Goal: Information Seeking & Learning: Learn about a topic

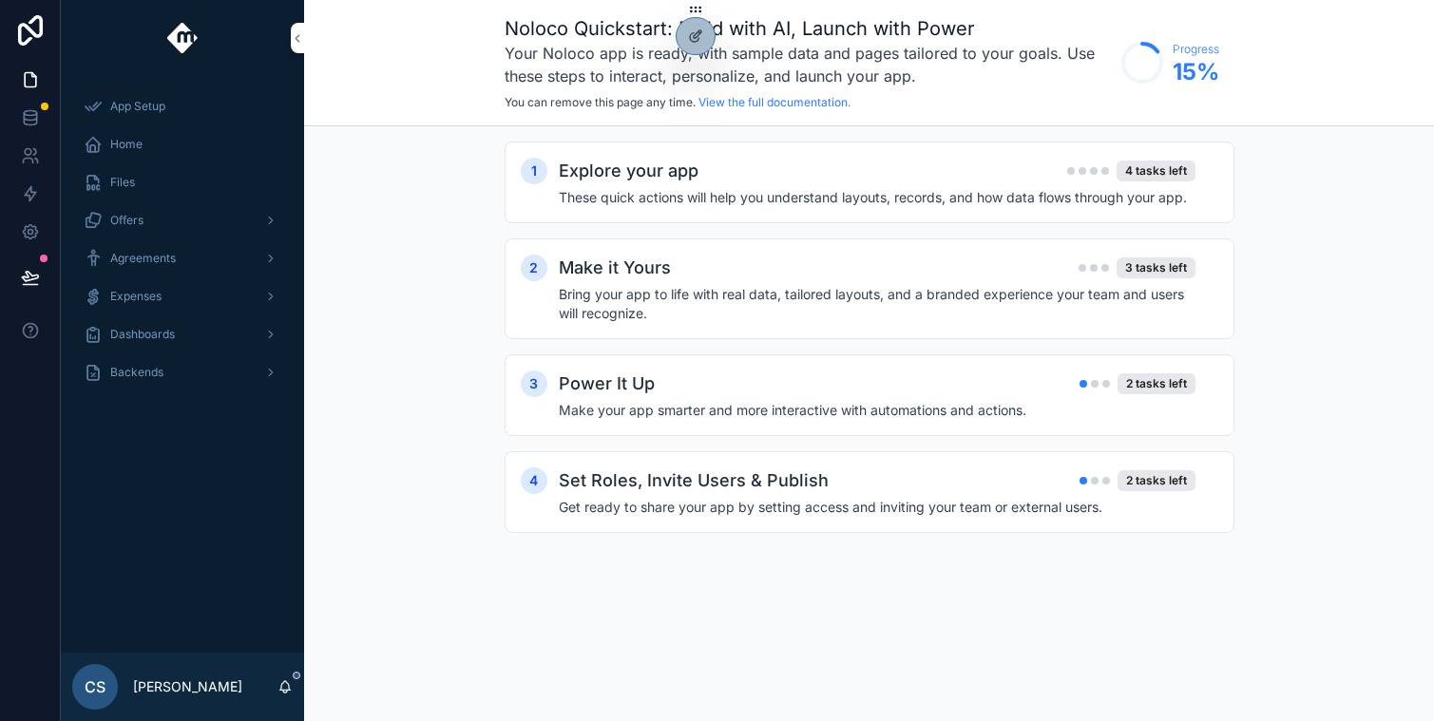
click at [164, 333] on span "Dashboards" at bounding box center [142, 334] width 65 height 15
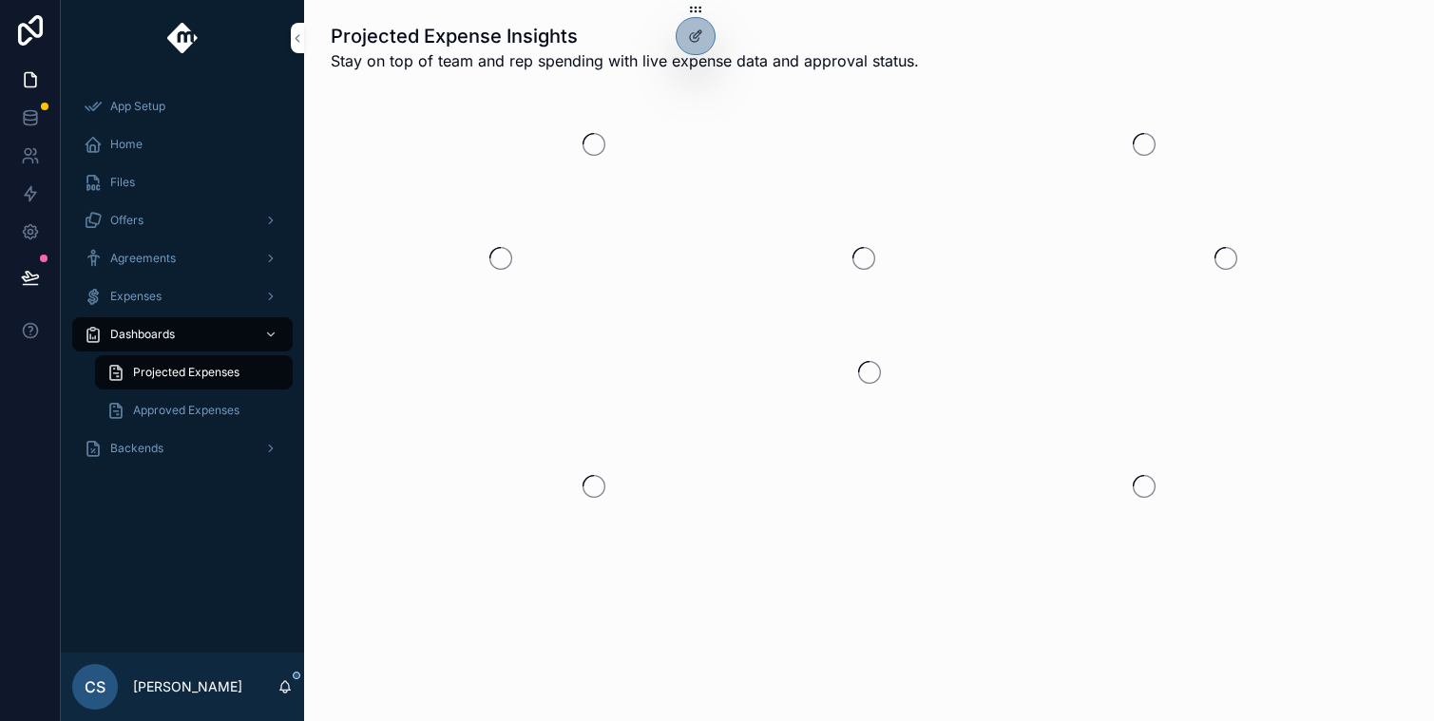
click at [165, 460] on div "Backends" at bounding box center [183, 448] width 198 height 30
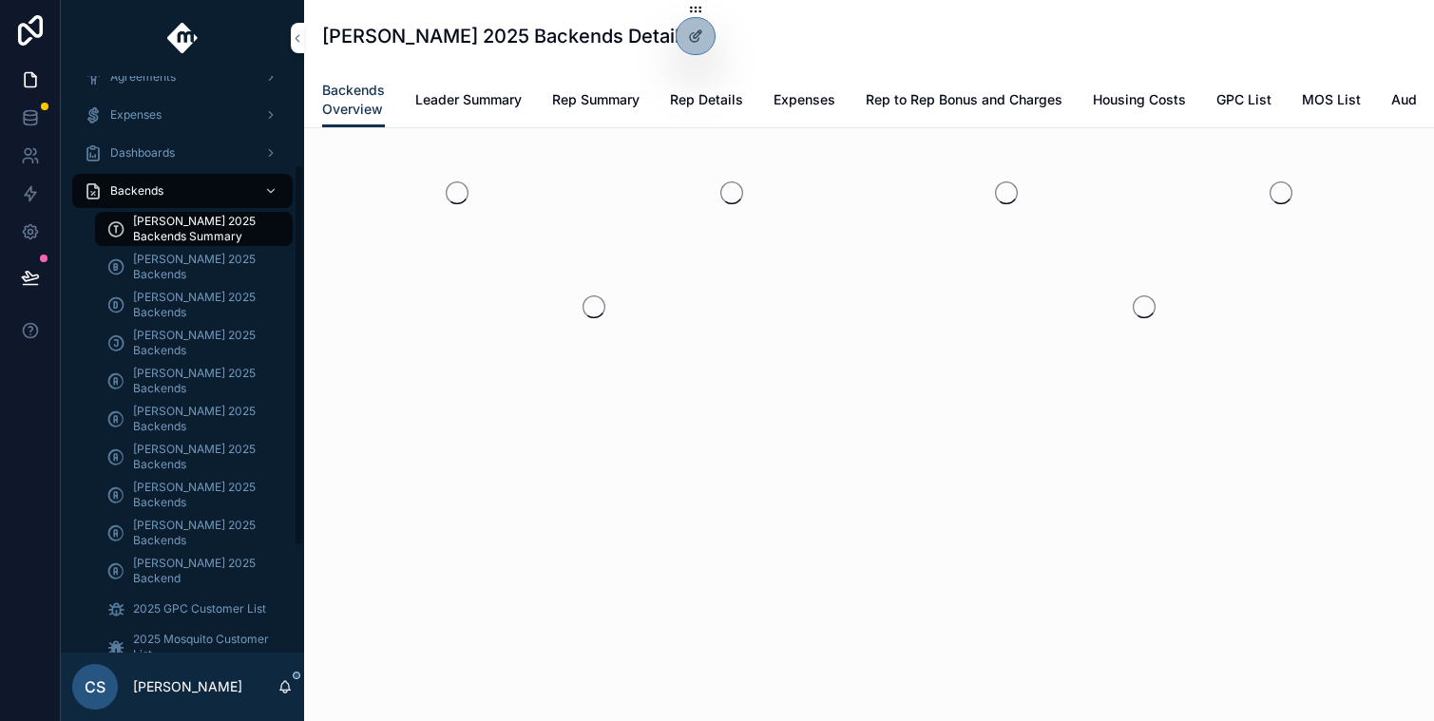
scroll to position [191, 0]
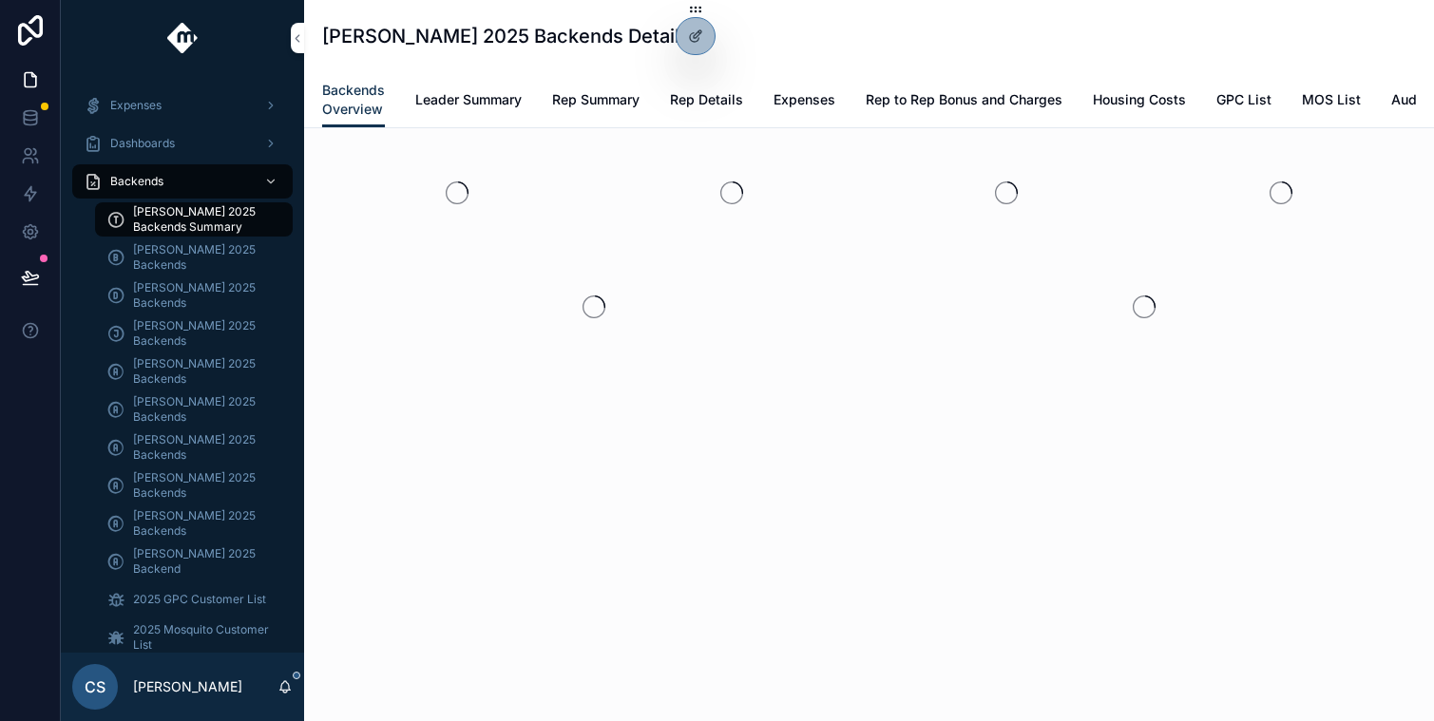
click at [198, 520] on span "[PERSON_NAME] 2025 Backends" at bounding box center [203, 524] width 141 height 30
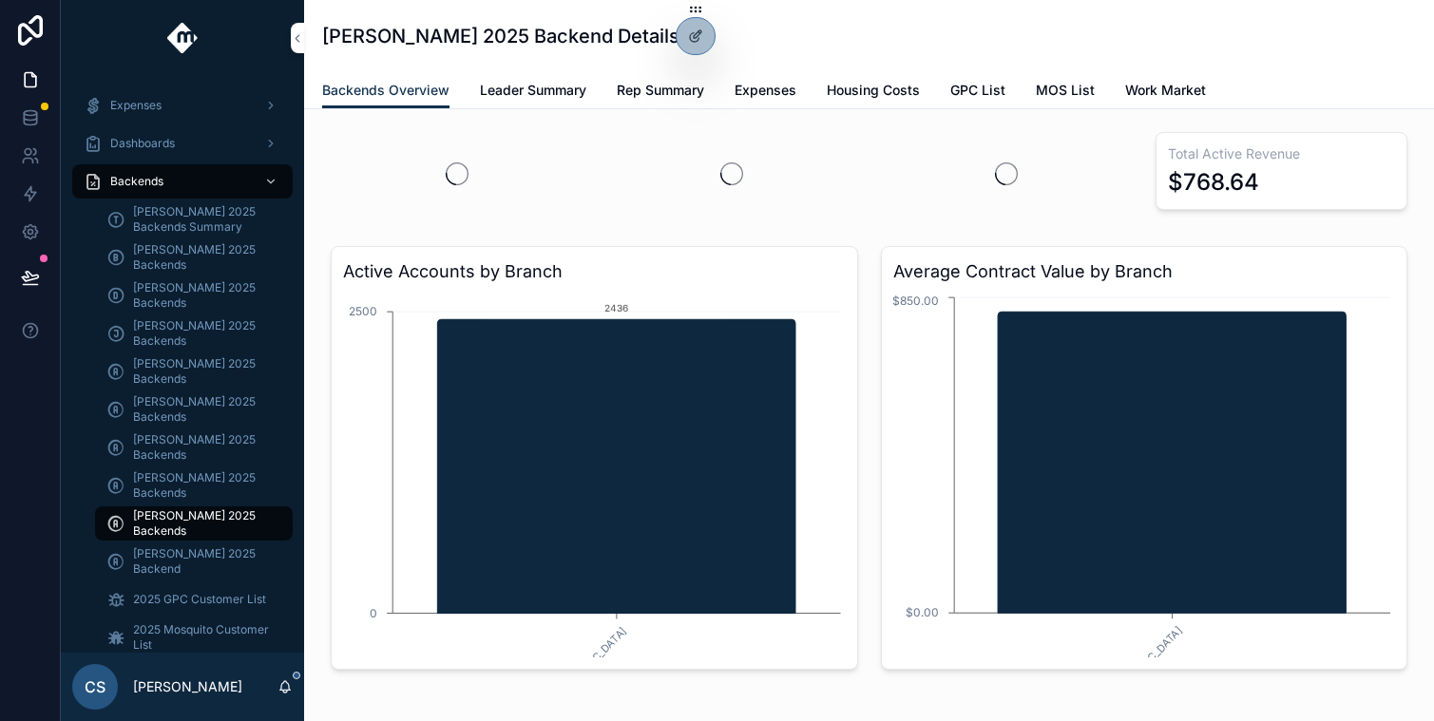
click at [542, 85] on span "Leader Summary" at bounding box center [533, 90] width 106 height 19
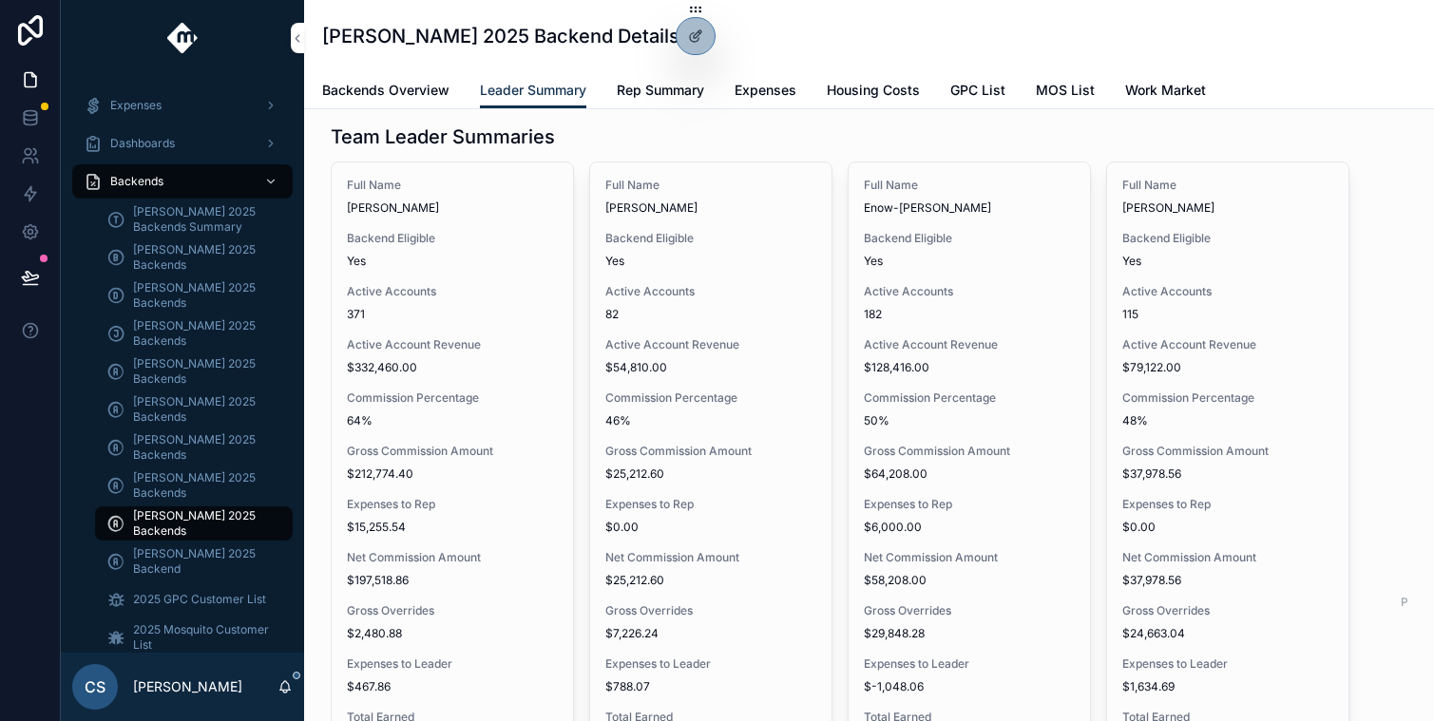
scroll to position [2139, 0]
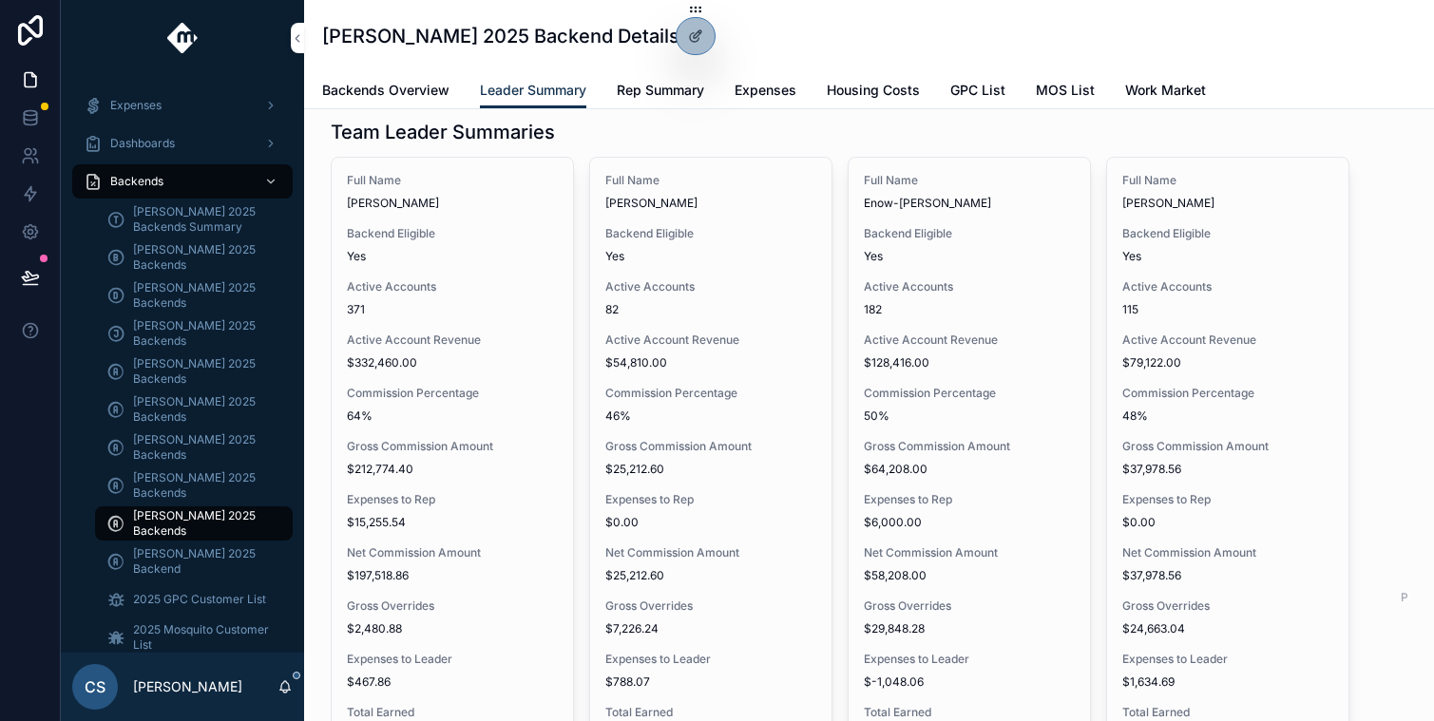
click at [1226, 262] on span "Yes" at bounding box center [1228, 256] width 211 height 15
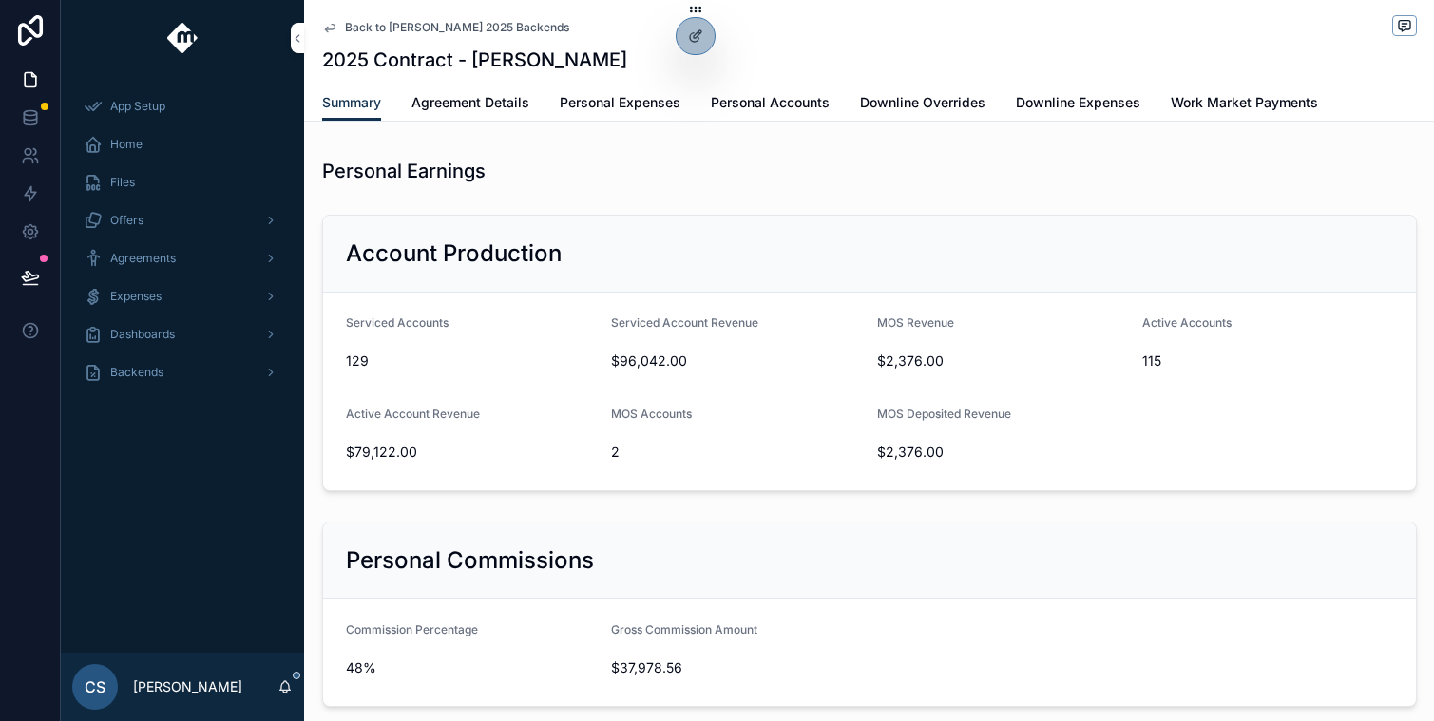
scroll to position [177, 0]
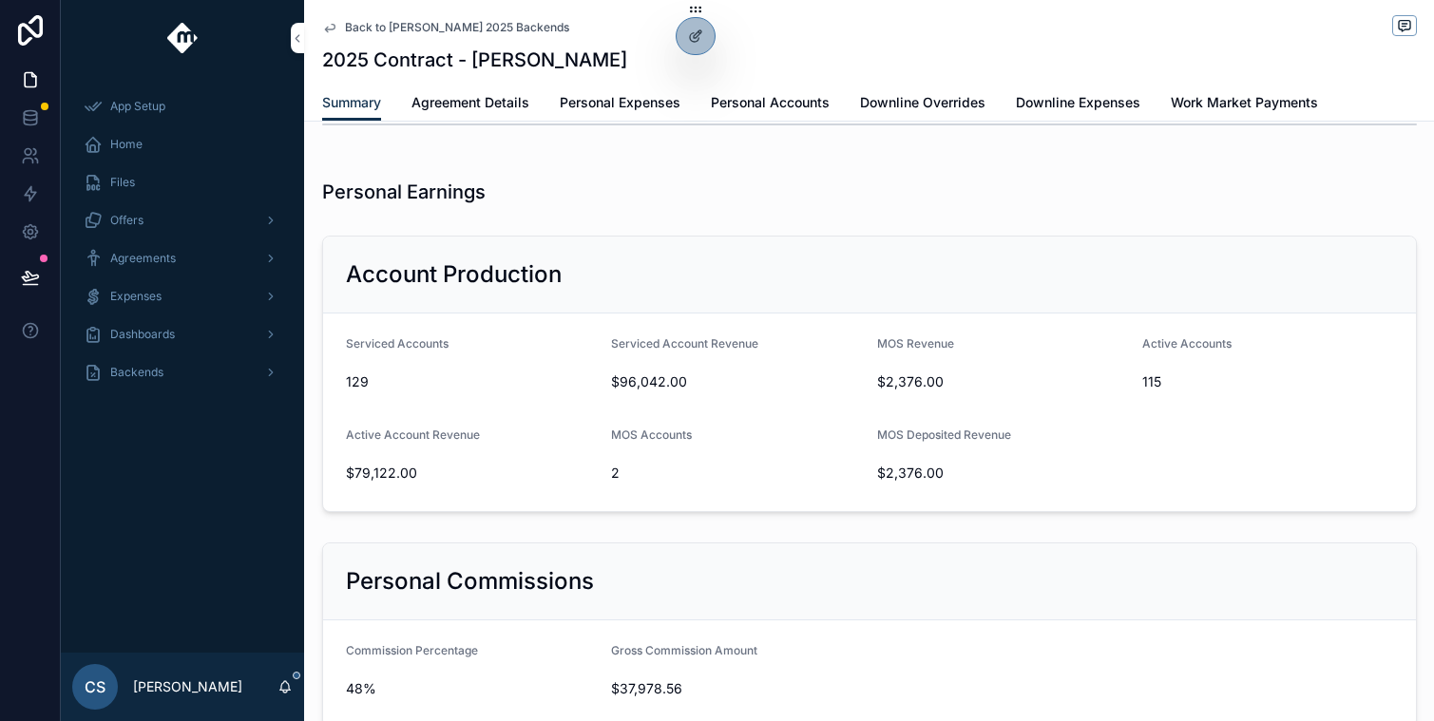
click at [346, 28] on span "Back to [PERSON_NAME] 2025 Backends" at bounding box center [457, 27] width 224 height 15
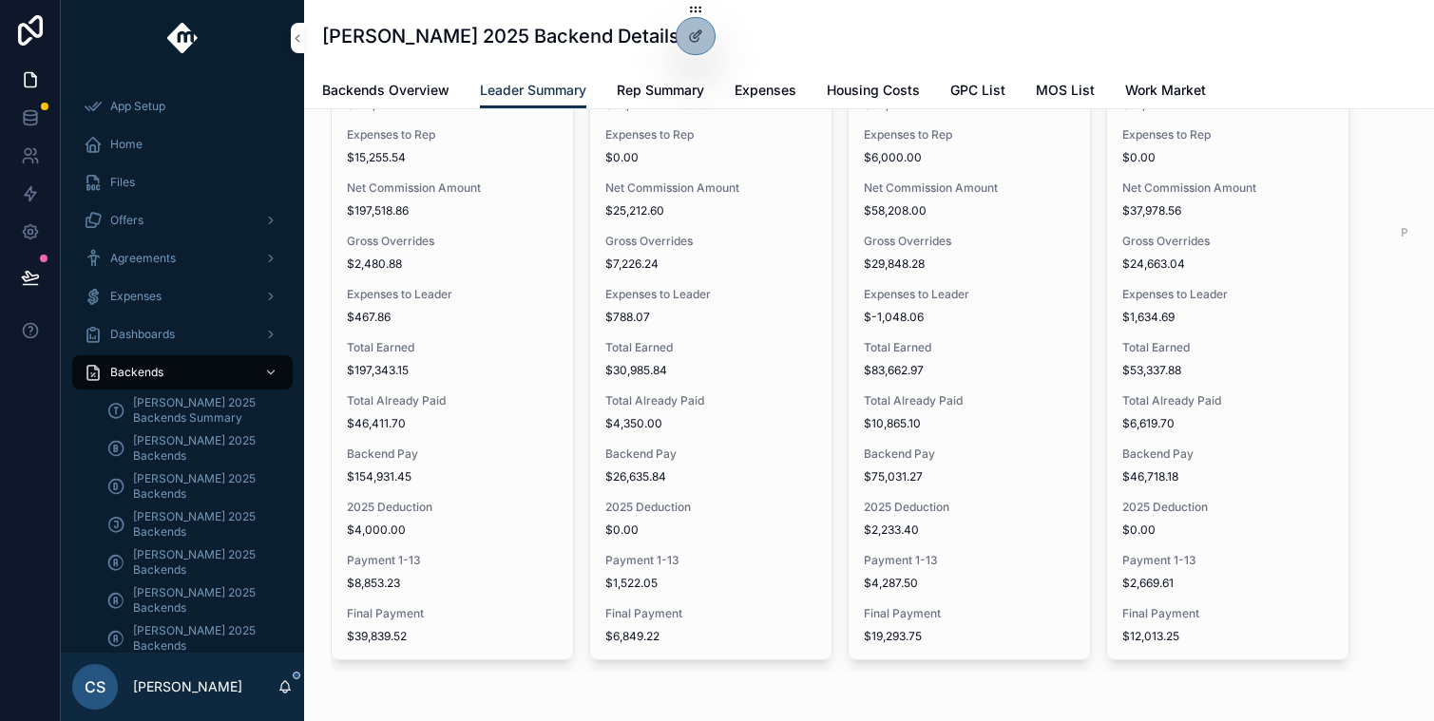
scroll to position [2515, 0]
